Goal: Navigation & Orientation: Find specific page/section

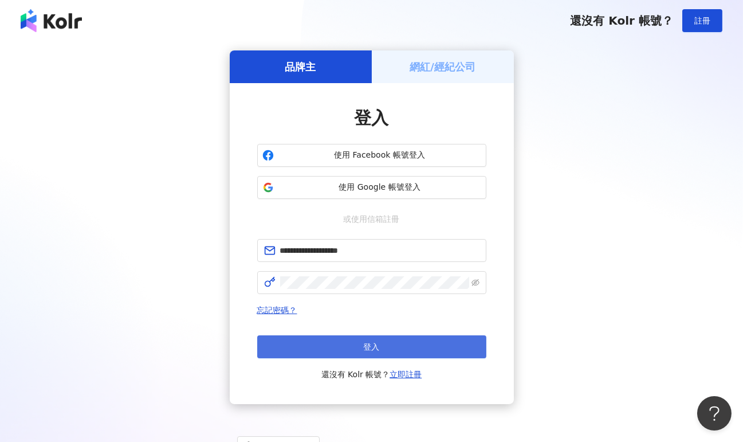
click at [360, 343] on button "登入" at bounding box center [371, 346] width 229 height 23
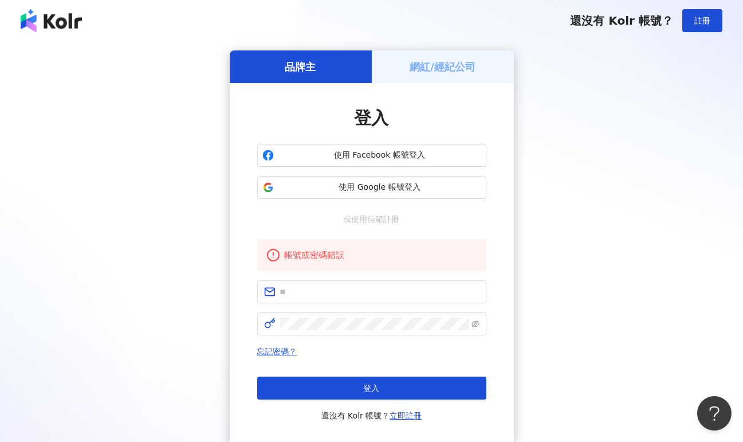
click at [416, 65] on h5 "網紅/經紀公司" at bounding box center [443, 67] width 66 height 14
type input "**********"
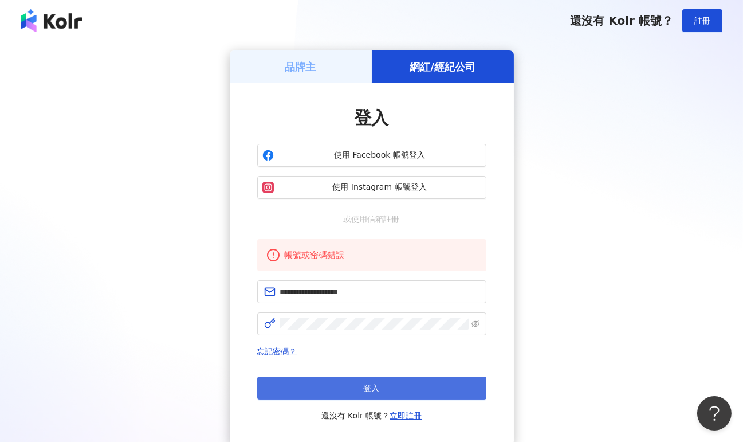
click at [377, 383] on span "登入" at bounding box center [372, 387] width 16 height 9
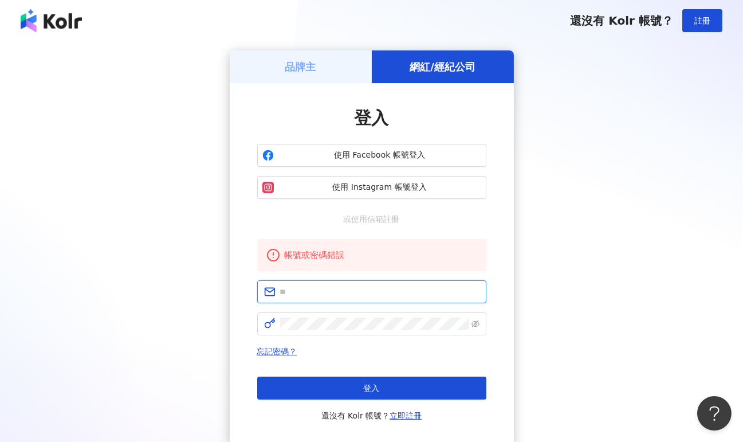
type input "**********"
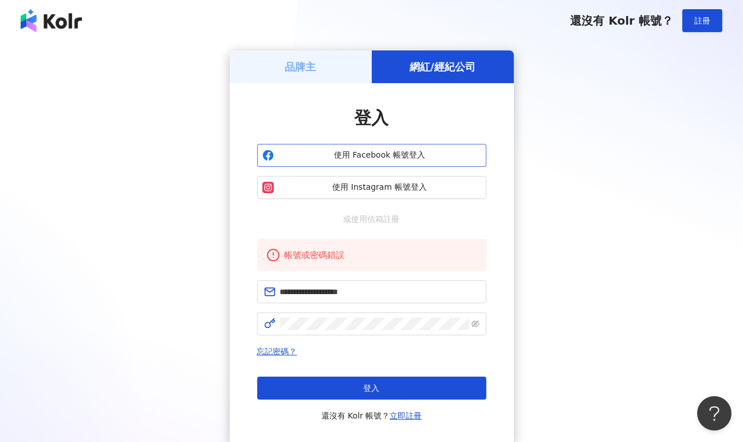
click at [395, 161] on button "使用 Facebook 帳號登入" at bounding box center [371, 155] width 229 height 23
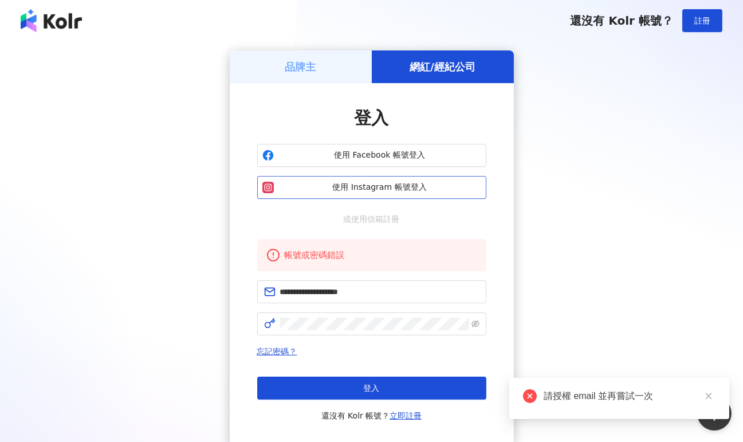
click at [415, 191] on span "使用 Instagram 帳號登入" at bounding box center [379, 187] width 203 height 11
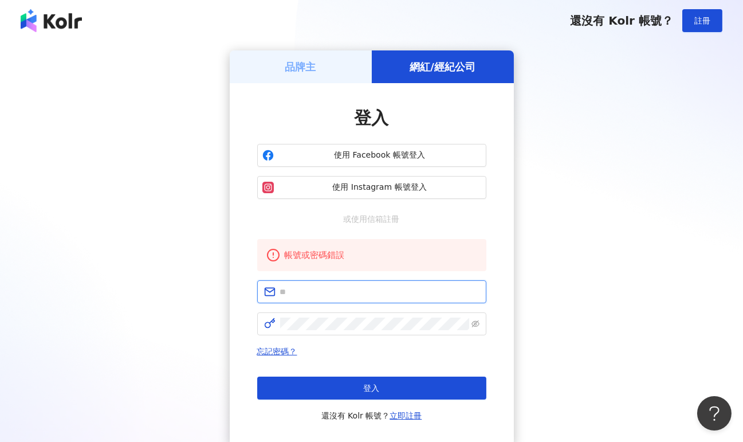
type input "**********"
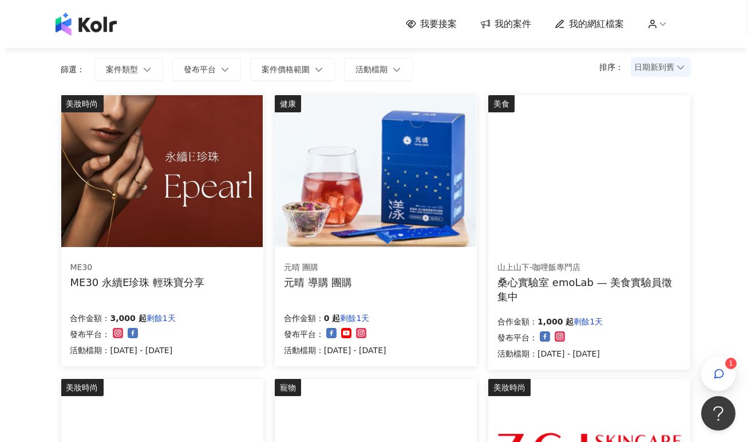
scroll to position [115, 0]
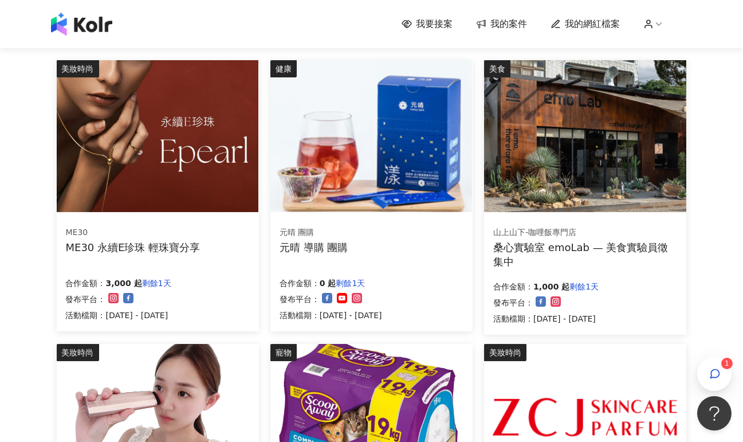
click at [605, 164] on img at bounding box center [585, 136] width 202 height 152
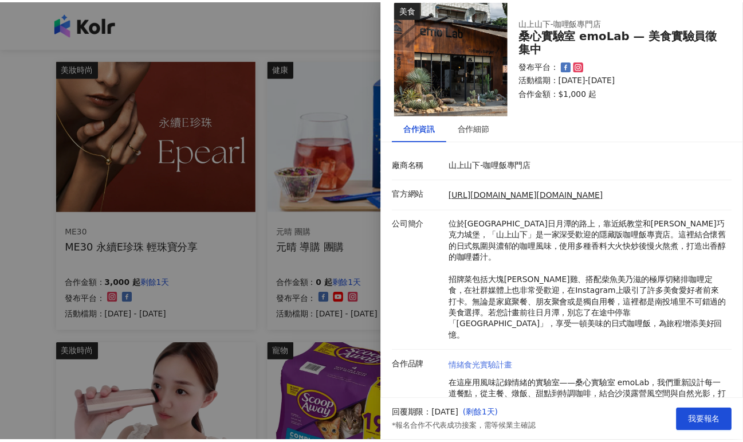
scroll to position [0, 0]
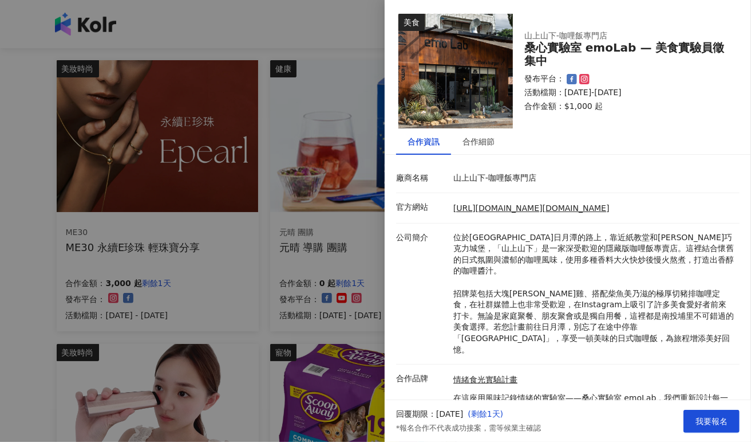
click at [29, 233] on div at bounding box center [375, 221] width 751 height 442
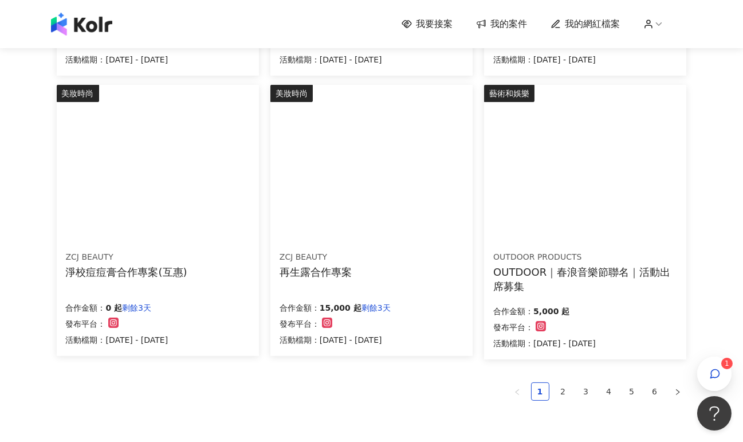
scroll to position [687, 0]
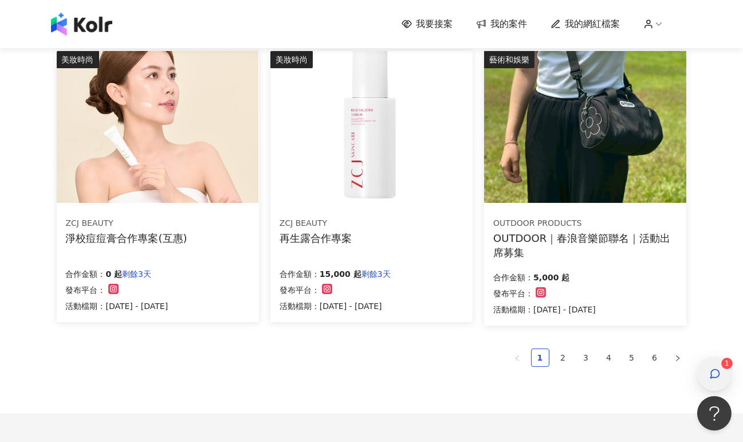
click at [711, 367] on span "button" at bounding box center [714, 374] width 11 height 14
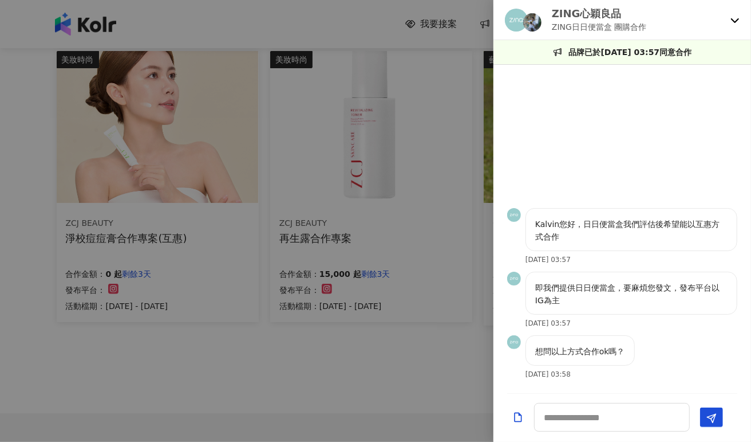
click at [437, 371] on div at bounding box center [375, 221] width 751 height 442
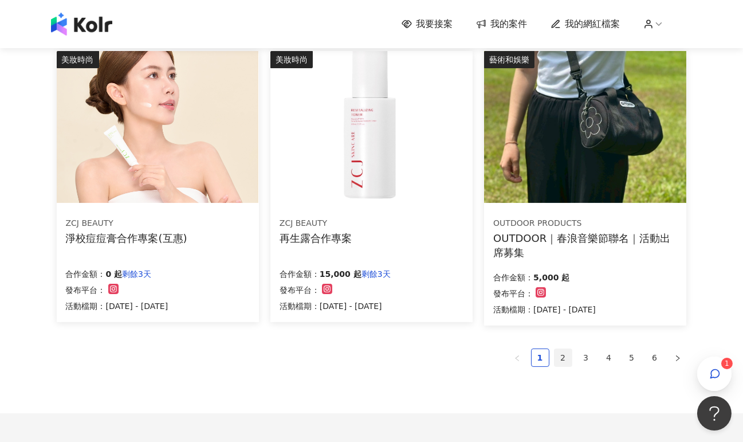
click at [561, 354] on link "2" at bounding box center [562, 357] width 17 height 17
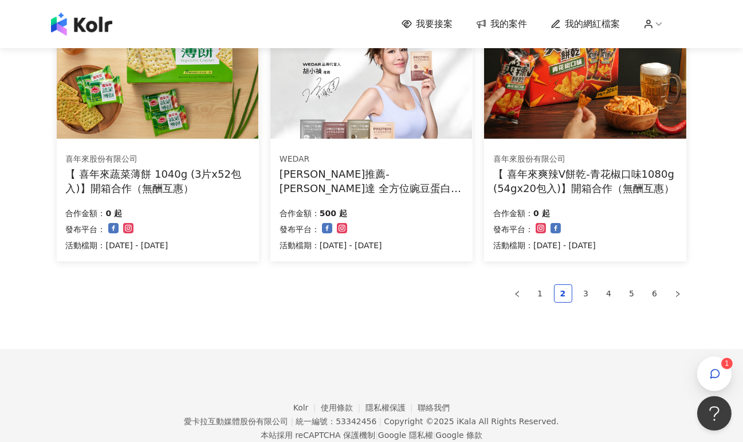
scroll to position [787, 0]
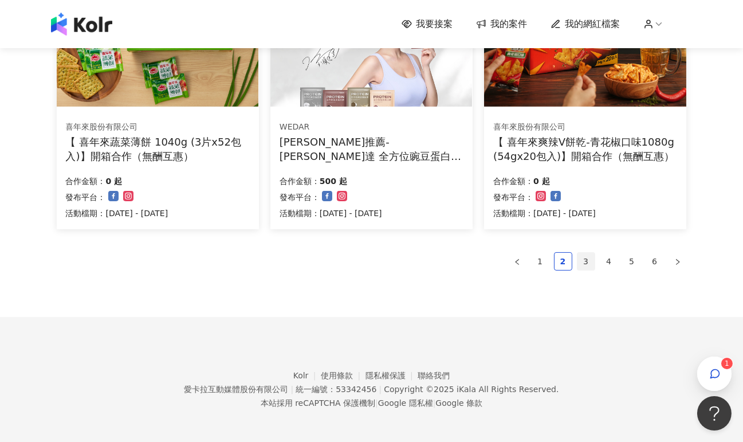
click at [581, 258] on link "3" at bounding box center [585, 261] width 17 height 17
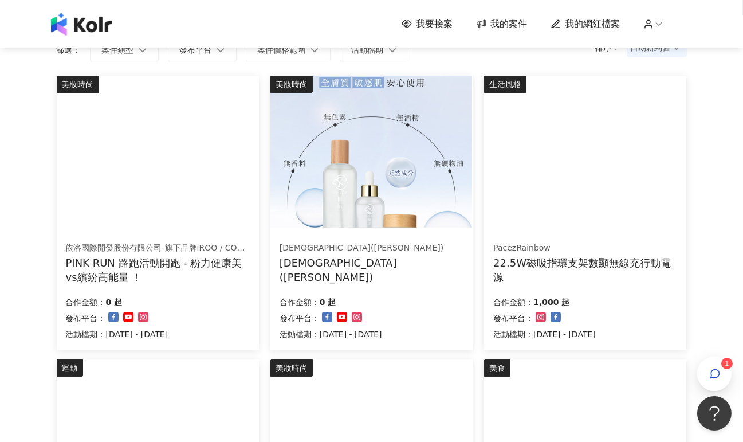
scroll to position [0, 0]
